Goal: Transaction & Acquisition: Purchase product/service

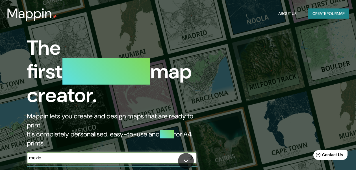
type input "mexico"
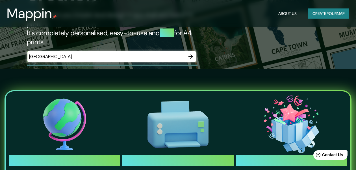
scroll to position [56, 0]
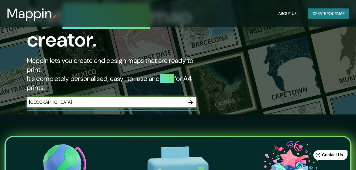
click at [190, 100] on icon "button" at bounding box center [190, 102] width 5 height 5
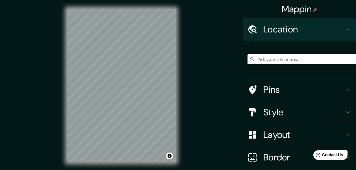
click at [254, 60] on input "Pick your city or area" at bounding box center [301, 59] width 108 height 10
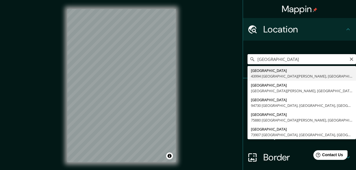
click at [267, 59] on input "mexico ciudad" at bounding box center [301, 59] width 108 height 10
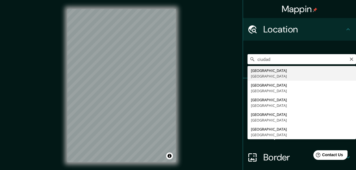
type input "Ciudad de México, México"
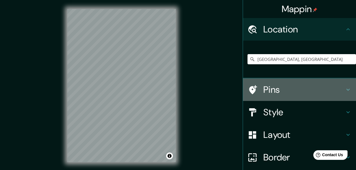
click at [263, 90] on h4 "Pins" at bounding box center [303, 89] width 81 height 11
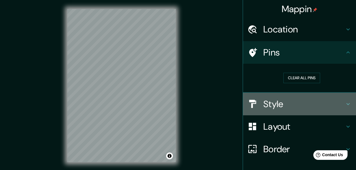
click at [264, 106] on h4 "Style" at bounding box center [303, 104] width 81 height 11
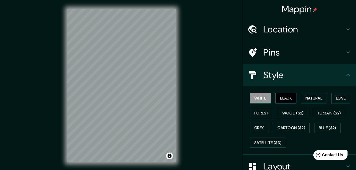
click at [277, 98] on button "Black" at bounding box center [285, 98] width 21 height 10
click at [305, 99] on button "Natural" at bounding box center [314, 98] width 26 height 10
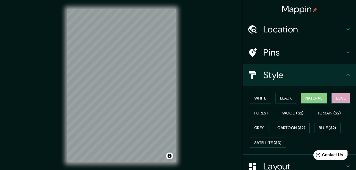
click at [331, 98] on button "Love" at bounding box center [340, 98] width 19 height 10
click at [261, 112] on button "Forest" at bounding box center [261, 113] width 23 height 10
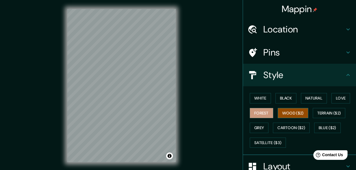
click at [280, 110] on button "Wood ($2)" at bounding box center [293, 113] width 31 height 10
click at [322, 111] on button "Terrain ($2)" at bounding box center [329, 113] width 33 height 10
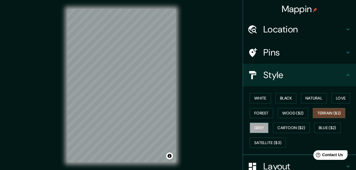
click at [254, 128] on button "Grey" at bounding box center [259, 128] width 19 height 10
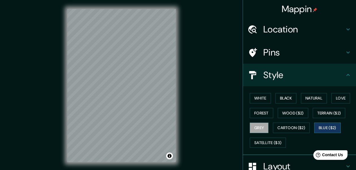
click at [320, 126] on button "Blue ($2)" at bounding box center [327, 128] width 27 height 10
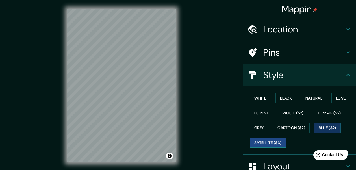
click at [270, 140] on button "Satellite ($3)" at bounding box center [268, 143] width 36 height 10
click at [254, 96] on button "White" at bounding box center [260, 98] width 21 height 10
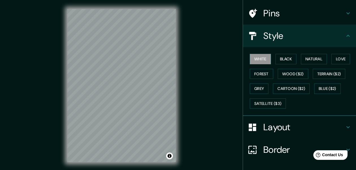
scroll to position [75, 0]
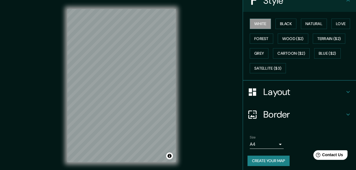
click at [270, 91] on h4 "Layout" at bounding box center [303, 91] width 81 height 11
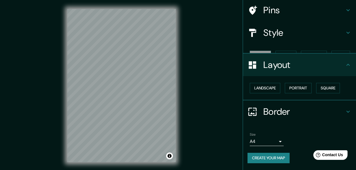
scroll to position [31, 0]
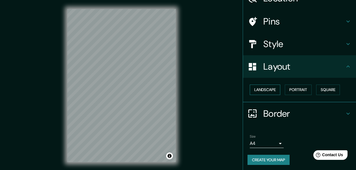
click at [269, 89] on button "Landscape" at bounding box center [265, 90] width 31 height 10
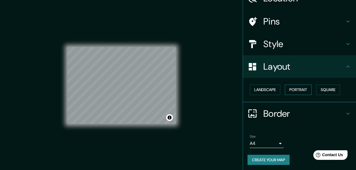
click at [299, 88] on button "Portrait" at bounding box center [298, 90] width 27 height 10
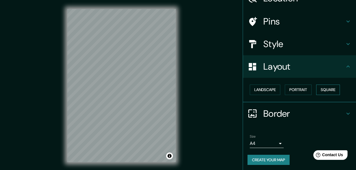
click at [329, 88] on button "Square" at bounding box center [328, 90] width 24 height 10
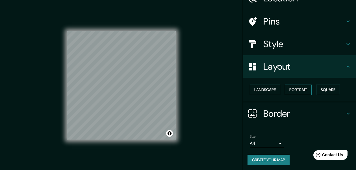
click at [301, 91] on button "Portrait" at bounding box center [298, 90] width 27 height 10
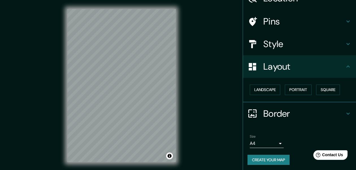
click at [267, 114] on h4 "Border" at bounding box center [303, 113] width 81 height 11
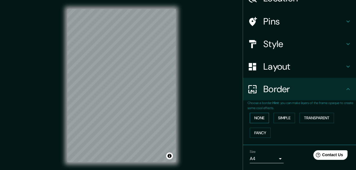
click at [255, 117] on button "None" at bounding box center [259, 118] width 19 height 10
click at [287, 115] on button "Simple" at bounding box center [283, 118] width 21 height 10
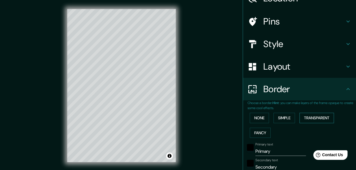
click at [309, 116] on button "Transparent" at bounding box center [316, 118] width 34 height 10
click at [262, 132] on button "Fancy" at bounding box center [260, 133] width 21 height 10
click at [258, 114] on button "None" at bounding box center [259, 118] width 19 height 10
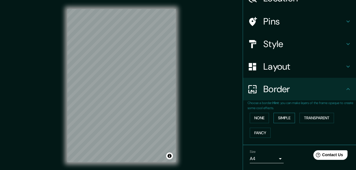
click at [278, 113] on button "Simple" at bounding box center [283, 118] width 21 height 10
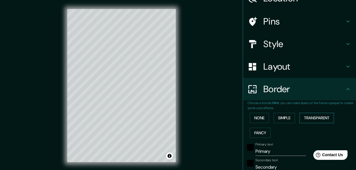
click at [310, 114] on button "Transparent" at bounding box center [316, 118] width 34 height 10
click at [259, 130] on button "Fancy" at bounding box center [260, 133] width 21 height 10
drag, startPoint x: 119, startPoint y: 84, endPoint x: 129, endPoint y: 81, distance: 10.6
click at [130, 80] on div at bounding box center [132, 77] width 5 height 5
click at [263, 47] on h4 "Style" at bounding box center [303, 43] width 81 height 11
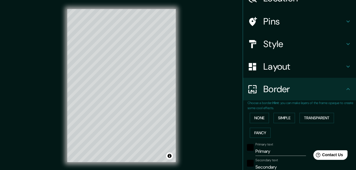
type input "154"
type input "31"
type input "15"
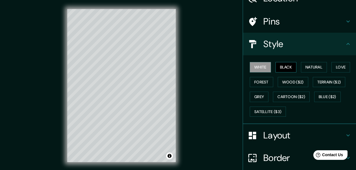
click at [280, 67] on button "Black" at bounding box center [285, 67] width 21 height 10
click at [307, 67] on button "Natural" at bounding box center [314, 67] width 26 height 10
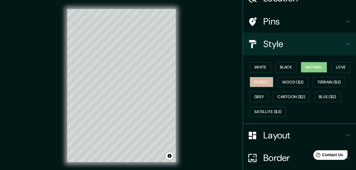
click at [258, 83] on button "Forest" at bounding box center [261, 82] width 23 height 10
click at [258, 82] on button "Forest" at bounding box center [261, 82] width 23 height 10
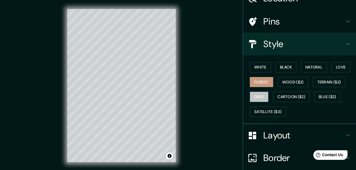
click at [260, 99] on button "Grey" at bounding box center [259, 97] width 19 height 10
drag, startPoint x: 260, startPoint y: 109, endPoint x: 180, endPoint y: 95, distance: 81.3
click at [260, 109] on button "Satellite ($3)" at bounding box center [268, 112] width 36 height 10
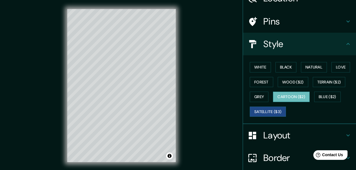
click at [287, 94] on button "Cartoon ($2)" at bounding box center [291, 97] width 37 height 10
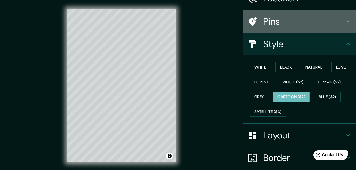
click at [263, 25] on h4 "Pins" at bounding box center [303, 21] width 81 height 11
type input "154"
type input "31"
type input "15"
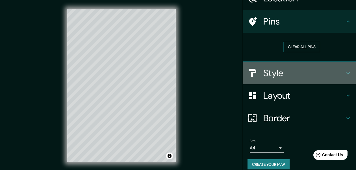
click at [264, 75] on h4 "Style" at bounding box center [303, 73] width 81 height 11
type input "154"
type input "31"
type input "15"
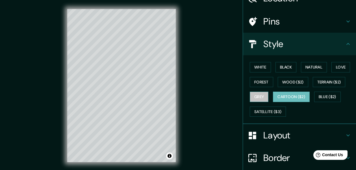
click at [259, 99] on button "Grey" at bounding box center [259, 97] width 19 height 10
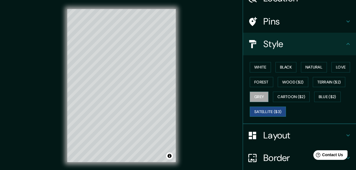
click at [262, 110] on button "Satellite ($3)" at bounding box center [268, 112] width 36 height 10
click at [332, 96] on button "Blue ($2)" at bounding box center [327, 97] width 27 height 10
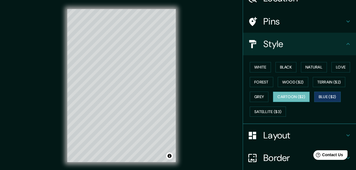
drag, startPoint x: 282, startPoint y: 98, endPoint x: 278, endPoint y: 97, distance: 4.0
click at [282, 97] on button "Cartoon ($2)" at bounding box center [291, 97] width 37 height 10
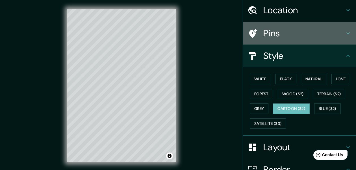
click at [340, 32] on h4 "Pins" at bounding box center [303, 33] width 81 height 11
type input "154"
type input "31"
type input "15"
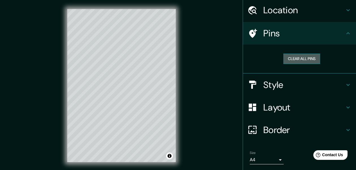
click at [306, 58] on button "Clear all pins" at bounding box center [301, 59] width 37 height 10
click at [288, 60] on button "Clear all pins" at bounding box center [301, 59] width 37 height 10
drag, startPoint x: 116, startPoint y: 75, endPoint x: 121, endPoint y: 76, distance: 5.2
click at [123, 76] on div at bounding box center [123, 77] width 5 height 5
click at [124, 76] on div at bounding box center [122, 77] width 5 height 5
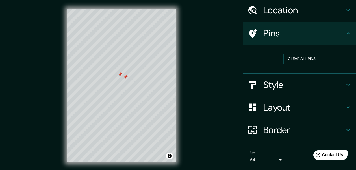
click at [125, 77] on div at bounding box center [125, 77] width 5 height 5
click at [121, 76] on div at bounding box center [120, 74] width 5 height 5
drag, startPoint x: 127, startPoint y: 80, endPoint x: 125, endPoint y: 90, distance: 10.1
click at [125, 90] on div at bounding box center [123, 89] width 5 height 5
click at [275, 85] on h4 "Style" at bounding box center [303, 84] width 81 height 11
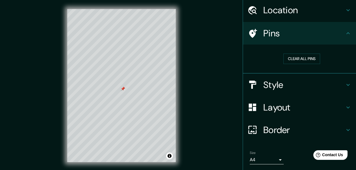
type input "154"
type input "31"
type input "15"
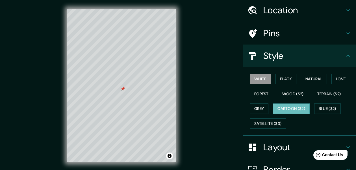
click at [252, 80] on button "White" at bounding box center [260, 79] width 21 height 10
click at [128, 135] on div at bounding box center [128, 135] width 5 height 5
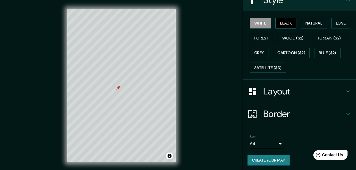
scroll to position [10, 0]
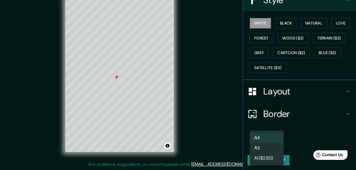
click at [274, 142] on body "Mappin Location Ciudad de México, México Pins Style White Black Natural Love Fo…" at bounding box center [178, 75] width 356 height 170
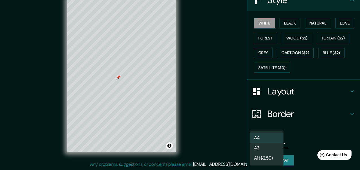
click at [272, 148] on li "A3" at bounding box center [267, 148] width 34 height 10
type input "a4"
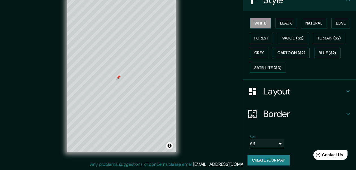
scroll to position [0, 0]
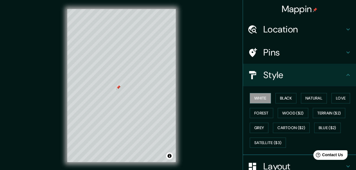
click at [263, 31] on h4 "Location" at bounding box center [303, 29] width 81 height 11
type input "154"
type input "31"
type input "15"
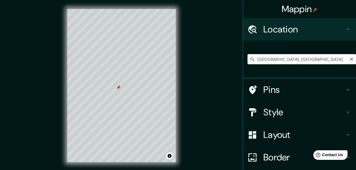
click at [270, 60] on input "Ciudad de México, México" at bounding box center [301, 59] width 108 height 10
click at [350, 59] on icon "Clear" at bounding box center [351, 59] width 3 height 3
click at [270, 60] on input "Pick your city or area" at bounding box center [301, 59] width 108 height 10
click at [111, 132] on div at bounding box center [110, 134] width 5 height 5
click at [111, 133] on div at bounding box center [110, 134] width 5 height 5
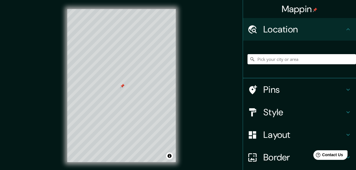
click at [267, 114] on h4 "Style" at bounding box center [303, 112] width 81 height 11
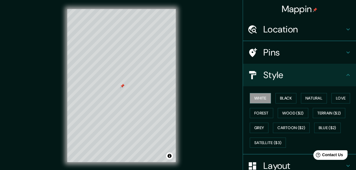
type input "154"
type input "31"
type input "15"
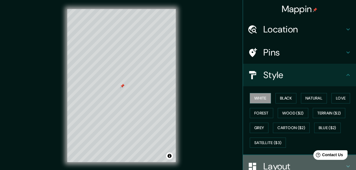
click at [271, 166] on h4 "Layout" at bounding box center [303, 166] width 81 height 11
type input "154"
type input "31"
type input "15"
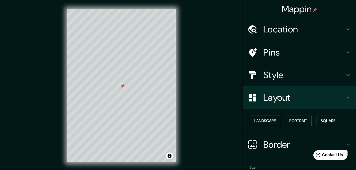
click at [271, 120] on button "Landscape" at bounding box center [265, 121] width 31 height 10
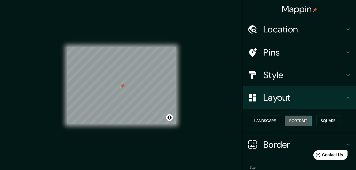
click at [297, 118] on button "Portrait" at bounding box center [298, 121] width 27 height 10
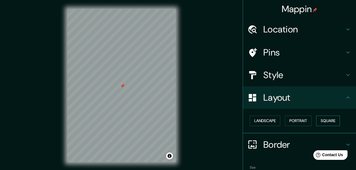
click at [322, 118] on button "Square" at bounding box center [328, 121] width 24 height 10
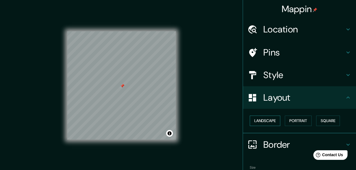
click at [258, 123] on button "Landscape" at bounding box center [265, 121] width 31 height 10
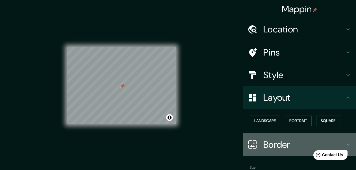
click at [264, 140] on h4 "Border" at bounding box center [303, 144] width 81 height 11
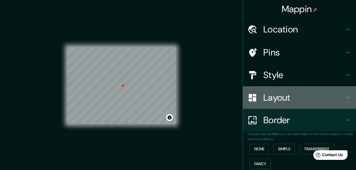
click at [264, 98] on h4 "Layout" at bounding box center [303, 97] width 81 height 11
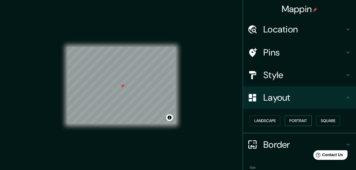
click at [289, 119] on button "Portrait" at bounding box center [298, 121] width 27 height 10
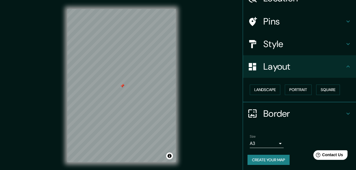
scroll to position [10, 0]
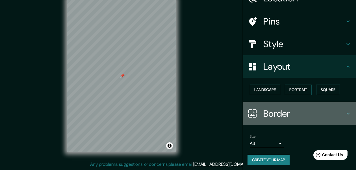
click at [270, 116] on h4 "Border" at bounding box center [303, 113] width 81 height 11
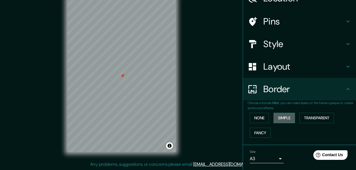
click at [277, 118] on button "Simple" at bounding box center [283, 118] width 21 height 10
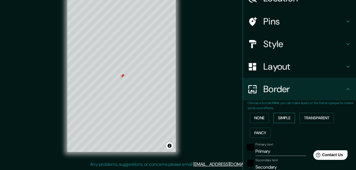
click at [278, 118] on button "Simple" at bounding box center [283, 118] width 21 height 10
type input "154"
type input "31"
drag, startPoint x: 267, startPoint y: 150, endPoint x: 262, endPoint y: 149, distance: 5.7
click at [262, 149] on input "Primary" at bounding box center [280, 151] width 51 height 9
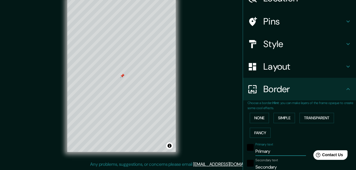
click at [245, 150] on div at bounding box center [250, 150] width 10 height 14
drag, startPoint x: 269, startPoint y: 148, endPoint x: 242, endPoint y: 150, distance: 27.2
type input "154"
type input "31"
type input "h"
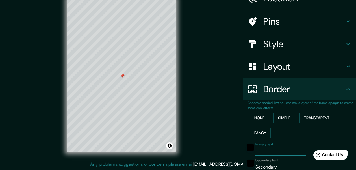
type input "154"
type input "31"
type input "ho"
type input "154"
type input "31"
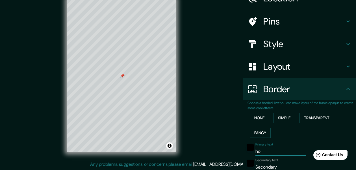
type input "hom"
type input "154"
type input "31"
type input "home"
type input "154"
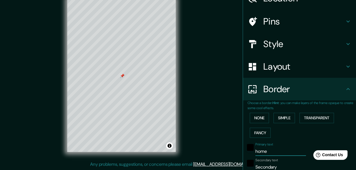
type input "31"
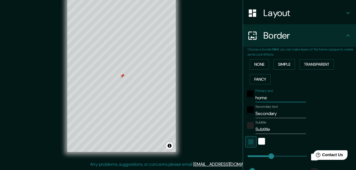
type input "home"
drag, startPoint x: 276, startPoint y: 112, endPoint x: 237, endPoint y: 112, distance: 39.3
type input "154"
type input "31"
type input "s"
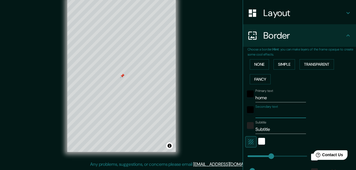
type input "154"
type input "31"
type input "so"
type input "154"
type input "31"
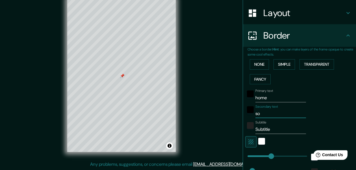
type input "soc"
type input "154"
type input "31"
type input "socr"
type input "154"
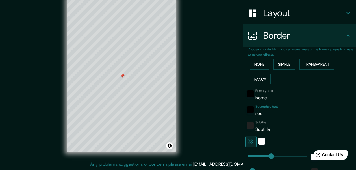
type input "31"
type input "socra"
type input "154"
type input "31"
type input "socrat"
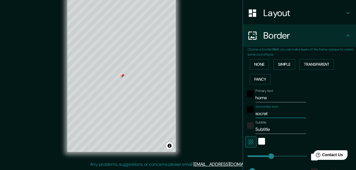
type input "154"
type input "31"
type input "socrate"
type input "154"
type input "31"
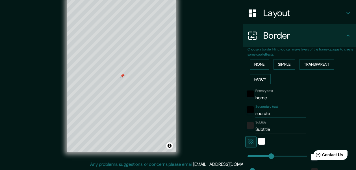
type input "socrates"
type input "154"
type input "31"
type input "154"
type input "socrates"
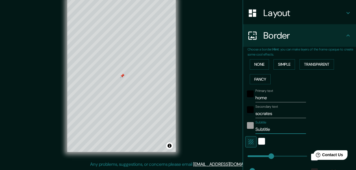
drag, startPoint x: 272, startPoint y: 128, endPoint x: 243, endPoint y: 127, distance: 29.1
type input "154"
type input "31"
type input "m"
type input "154"
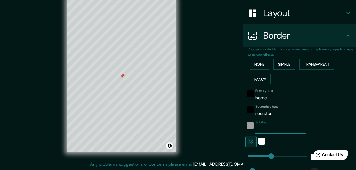
type input "31"
type input "me"
type input "154"
type input "31"
type input "mex"
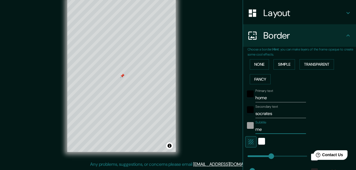
type input "154"
type input "31"
type input "mexi"
type input "154"
type input "31"
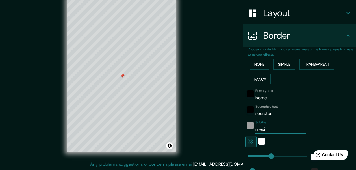
type input "mexic"
type input "154"
type input "31"
type input "mexico"
type input "154"
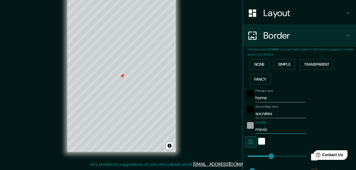
type input "31"
type input "exico"
type input "154"
type input "31"
type input "Mexico"
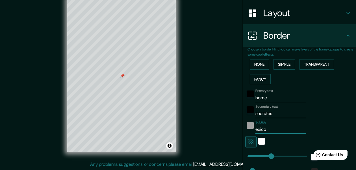
type input "154"
type input "31"
type input "Mexico"
click at [258, 138] on div "white" at bounding box center [261, 141] width 7 height 7
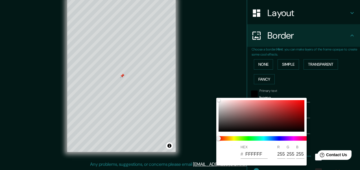
click at [325, 123] on div at bounding box center [180, 85] width 360 height 170
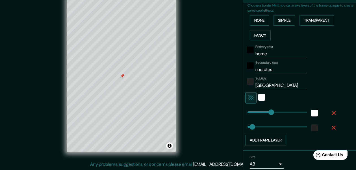
scroll to position [149, 0]
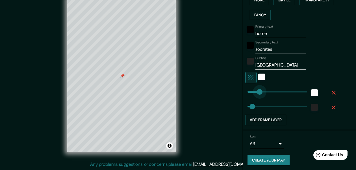
type input "75"
drag, startPoint x: 268, startPoint y: 90, endPoint x: 255, endPoint y: 90, distance: 13.6
type input "31"
type input "115"
drag, startPoint x: 257, startPoint y: 88, endPoint x: 261, endPoint y: 88, distance: 4.0
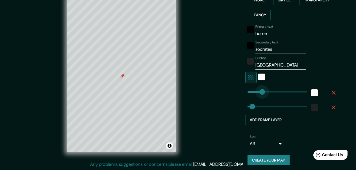
type input "31"
type input "106"
type input "31"
type input "224"
drag, startPoint x: 260, startPoint y: 88, endPoint x: 278, endPoint y: 90, distance: 18.4
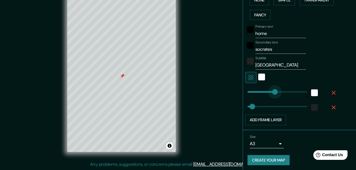
type input "31"
type input "299"
drag, startPoint x: 278, startPoint y: 90, endPoint x: 291, endPoint y: 90, distance: 12.7
type input "31"
type input "51"
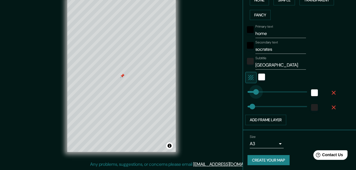
drag, startPoint x: 291, startPoint y: 90, endPoint x: 251, endPoint y: 91, distance: 39.8
type input "31"
type input "89"
drag, startPoint x: 250, startPoint y: 90, endPoint x: 257, endPoint y: 90, distance: 6.8
type input "142"
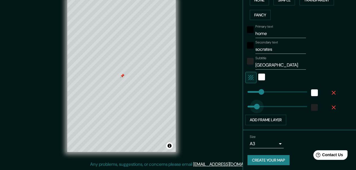
type input "42"
drag, startPoint x: 265, startPoint y: 104, endPoint x: 250, endPoint y: 105, distance: 15.5
type input "51"
type input "55"
type input "51"
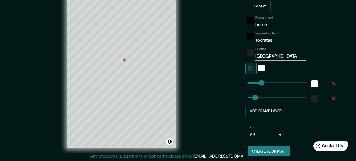
scroll to position [19, 0]
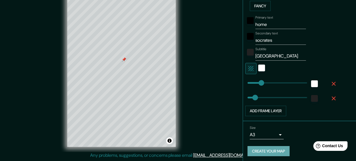
click at [274, 150] on button "Create your map" at bounding box center [268, 151] width 42 height 10
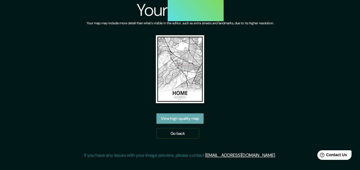
click at [184, 119] on link "View high quality map" at bounding box center [179, 119] width 47 height 10
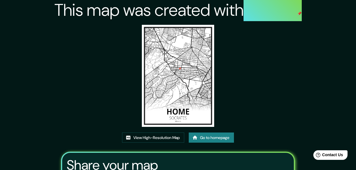
scroll to position [73, 0]
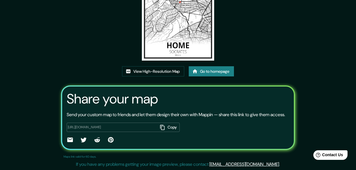
click at [68, 129] on input "[URL][DOMAIN_NAME]" at bounding box center [113, 127] width 90 height 5
click at [169, 128] on button "Copy" at bounding box center [169, 127] width 22 height 9
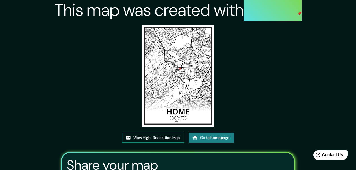
click at [137, 135] on link "View High-Resolution Map" at bounding box center [153, 138] width 62 height 10
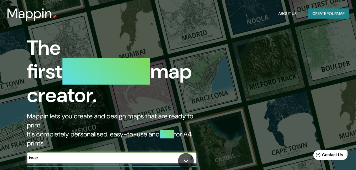
type input "israel"
click at [187, 153] on button "button" at bounding box center [190, 158] width 11 height 11
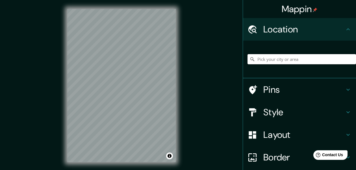
click at [260, 58] on input "Pick your city or area" at bounding box center [301, 59] width 108 height 10
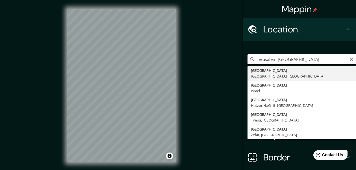
type input "Jerusalén, Distrito de Jerusalén, Israel"
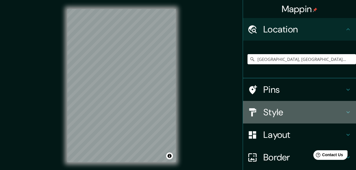
click at [267, 109] on h4 "Style" at bounding box center [303, 112] width 81 height 11
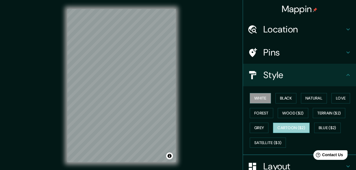
click at [282, 129] on button "Cartoon ($2)" at bounding box center [291, 128] width 37 height 10
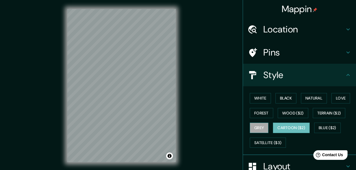
click at [258, 127] on button "Grey" at bounding box center [259, 128] width 19 height 10
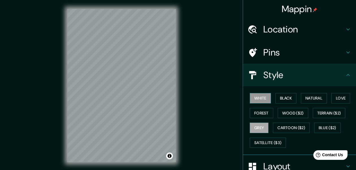
click at [253, 100] on button "White" at bounding box center [260, 98] width 21 height 10
click at [321, 114] on button "Terrain ($2)" at bounding box center [329, 113] width 33 height 10
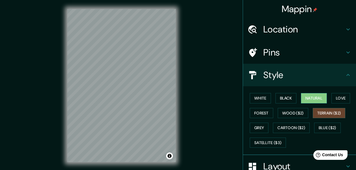
click at [311, 97] on button "Natural" at bounding box center [314, 98] width 26 height 10
click at [320, 111] on button "Terrain ($2)" at bounding box center [329, 113] width 33 height 10
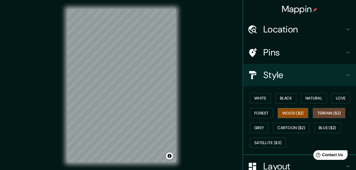
click at [282, 110] on button "Wood ($2)" at bounding box center [293, 113] width 31 height 10
click at [265, 111] on button "Forest" at bounding box center [261, 113] width 23 height 10
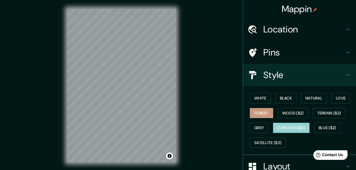
click at [286, 127] on button "Cartoon ($2)" at bounding box center [291, 128] width 37 height 10
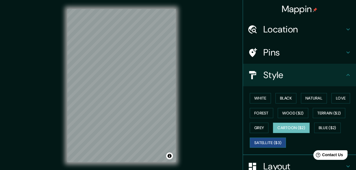
click at [279, 139] on button "Satellite ($3)" at bounding box center [268, 143] width 36 height 10
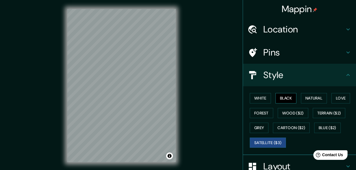
click at [281, 99] on button "Black" at bounding box center [285, 98] width 21 height 10
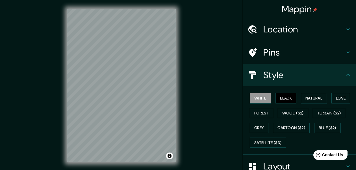
click at [262, 97] on button "White" at bounding box center [260, 98] width 21 height 10
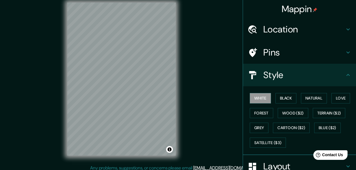
scroll to position [1, 0]
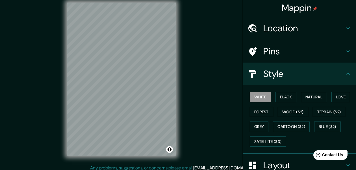
click at [258, 53] on div at bounding box center [255, 52] width 16 height 10
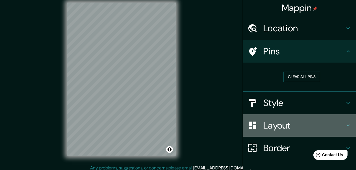
click at [268, 129] on h4 "Layout" at bounding box center [303, 125] width 81 height 11
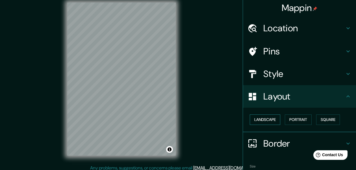
click at [267, 121] on button "Landscape" at bounding box center [265, 120] width 31 height 10
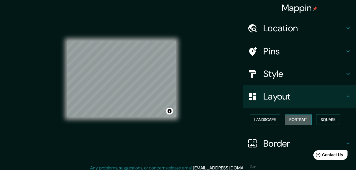
click at [297, 120] on button "Portrait" at bounding box center [298, 120] width 27 height 10
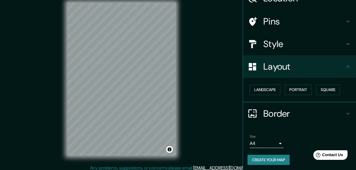
scroll to position [10, 0]
